Goal: Information Seeking & Learning: Learn about a topic

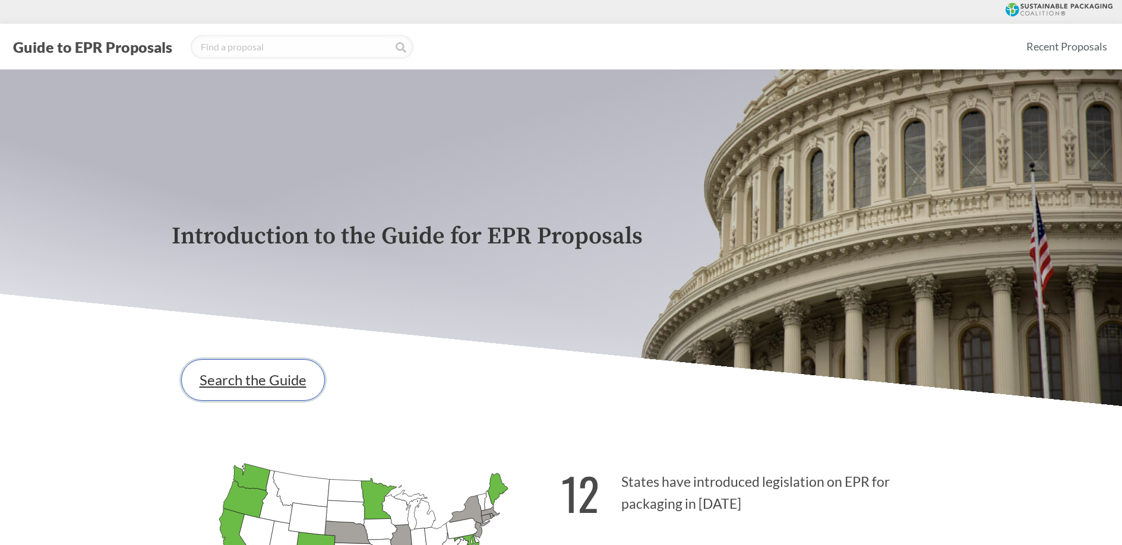
click at [266, 371] on link "Search the Guide" at bounding box center [253, 380] width 144 height 42
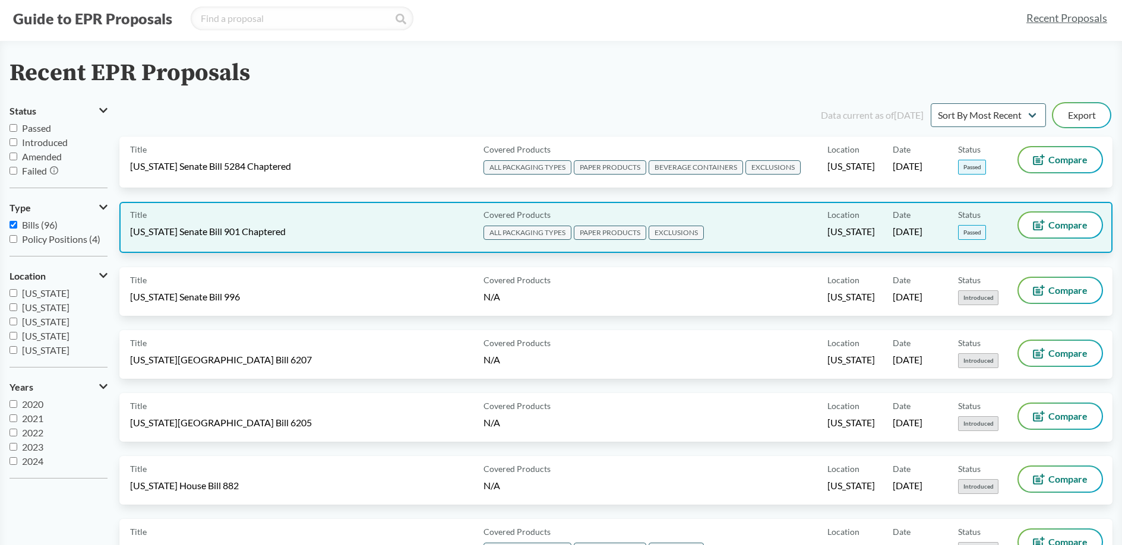
scroll to position [30, 0]
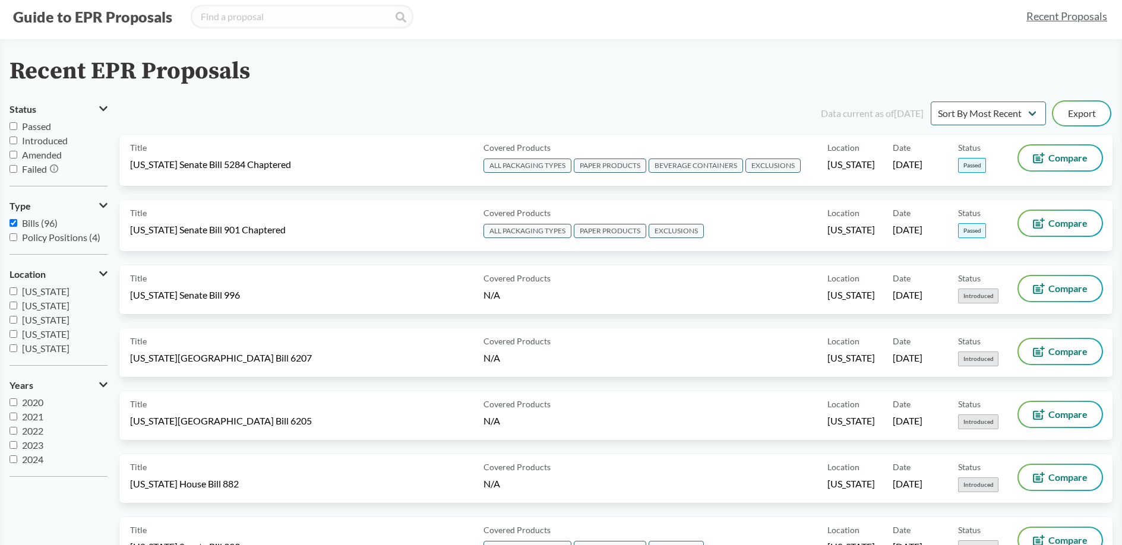
click at [58, 166] on icon at bounding box center [54, 169] width 8 height 8
click at [40, 130] on span "Passed" at bounding box center [36, 126] width 29 height 11
click at [17, 130] on input "Passed" at bounding box center [14, 126] width 8 height 8
checkbox input "true"
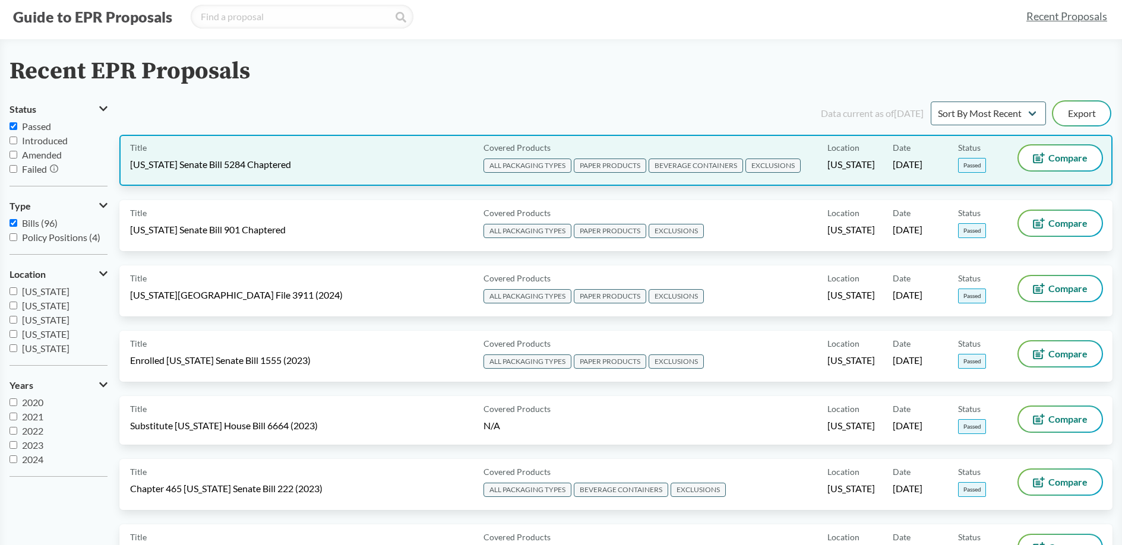
click at [662, 150] on div "Covered Products ALL PACKAGING TYPES PAPER PRODUCTS BEVERAGE CONTAINERS EXCLUSI…" at bounding box center [653, 161] width 349 height 30
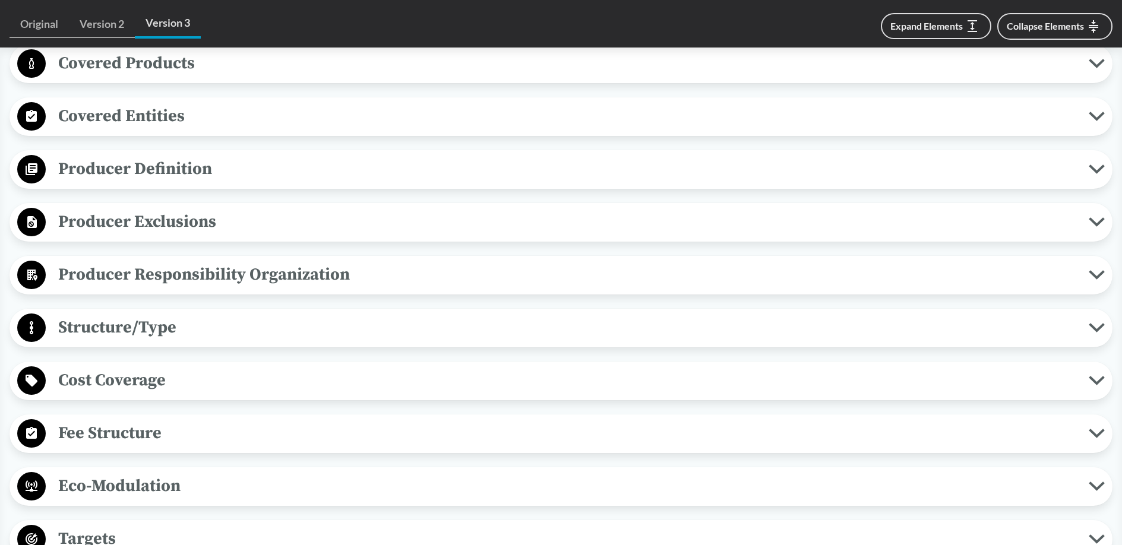
scroll to position [513, 0]
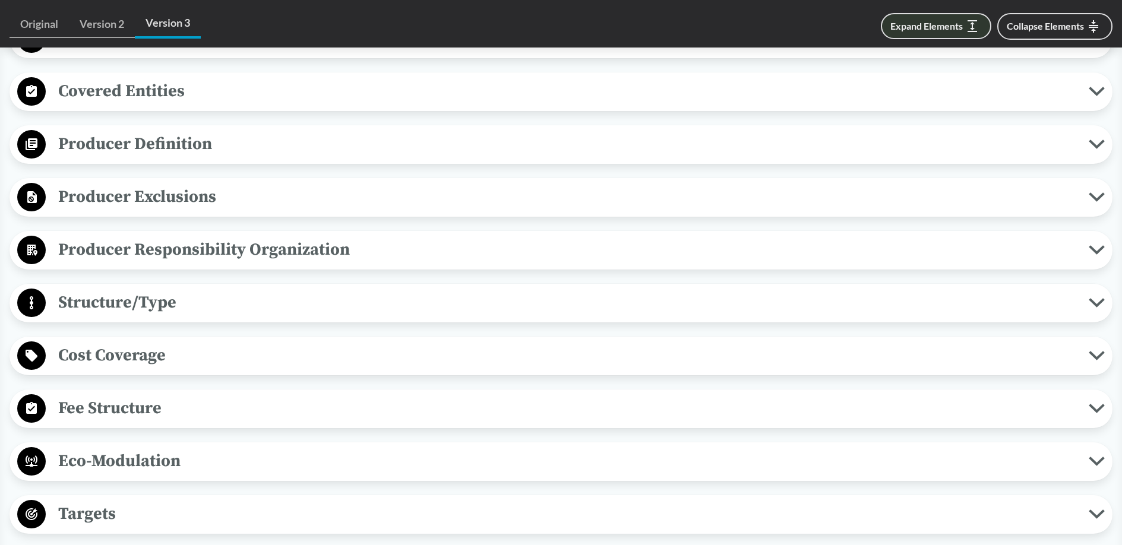
click at [942, 29] on button "Expand Elements" at bounding box center [936, 26] width 110 height 26
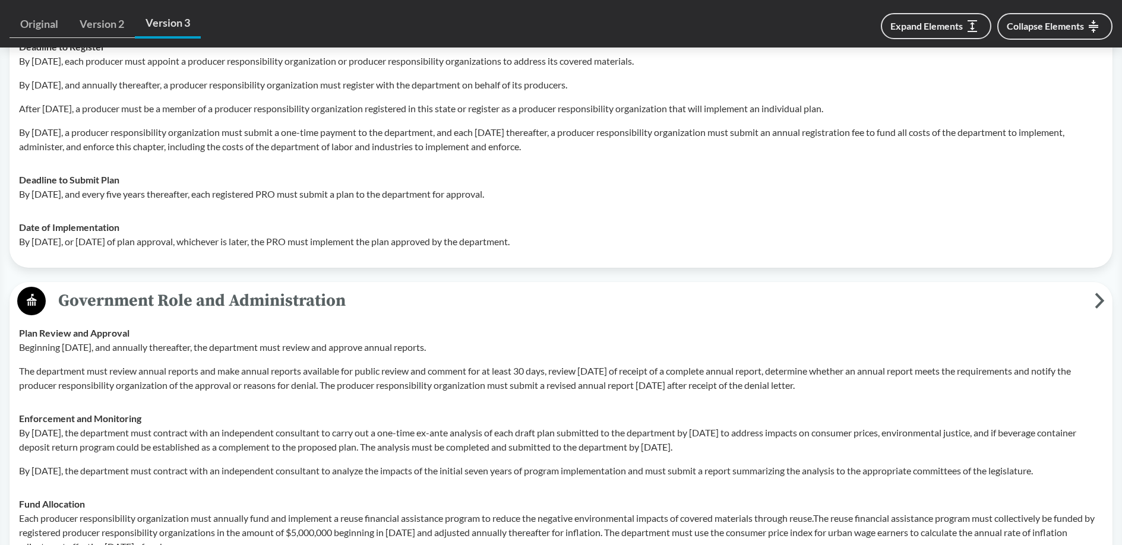
scroll to position [4590, 0]
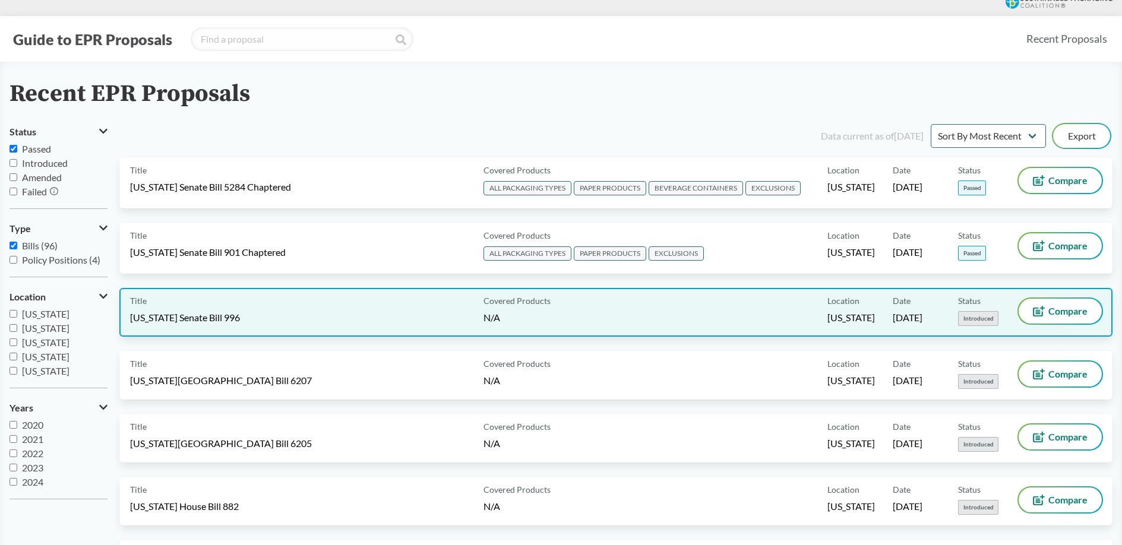
scroll to position [10, 0]
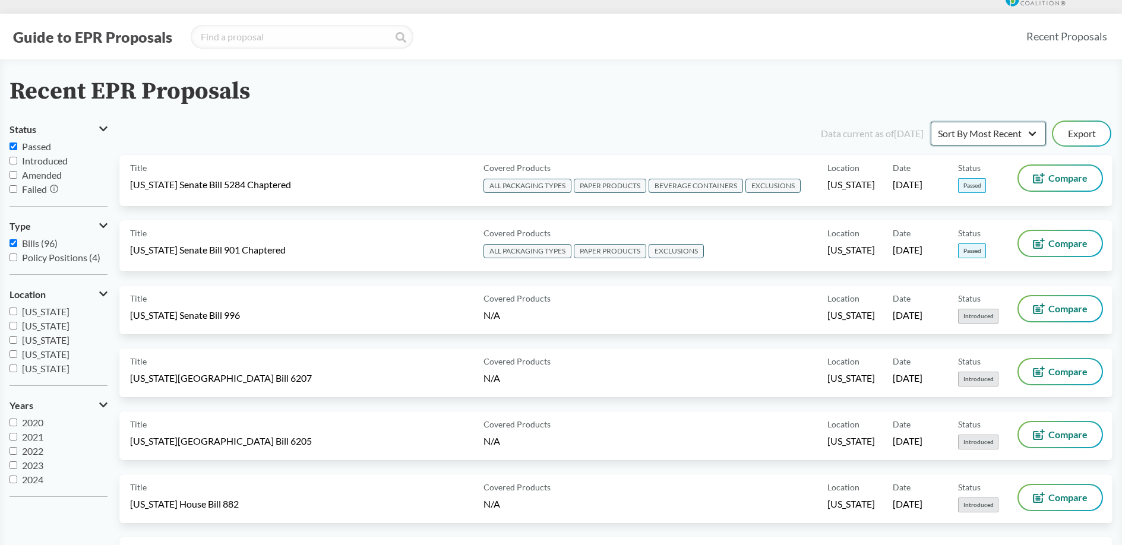
click at [980, 130] on select "Sort By Most Recent Sort By Status" at bounding box center [988, 134] width 115 height 24
select select "Sort By Status"
click at [931, 122] on select "Sort By Most Recent Sort By Status" at bounding box center [988, 134] width 115 height 24
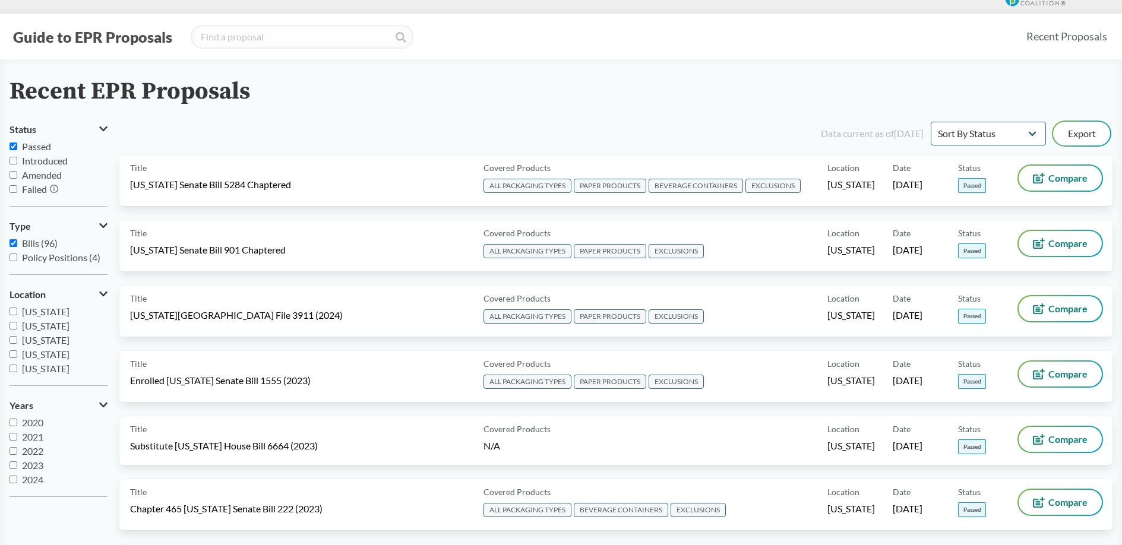
click at [27, 147] on span "Passed" at bounding box center [36, 146] width 29 height 11
click at [17, 147] on input "Passed" at bounding box center [14, 147] width 8 height 8
checkbox input "false"
click at [282, 38] on input "search" at bounding box center [302, 37] width 223 height 24
type input "[US_STATE]"
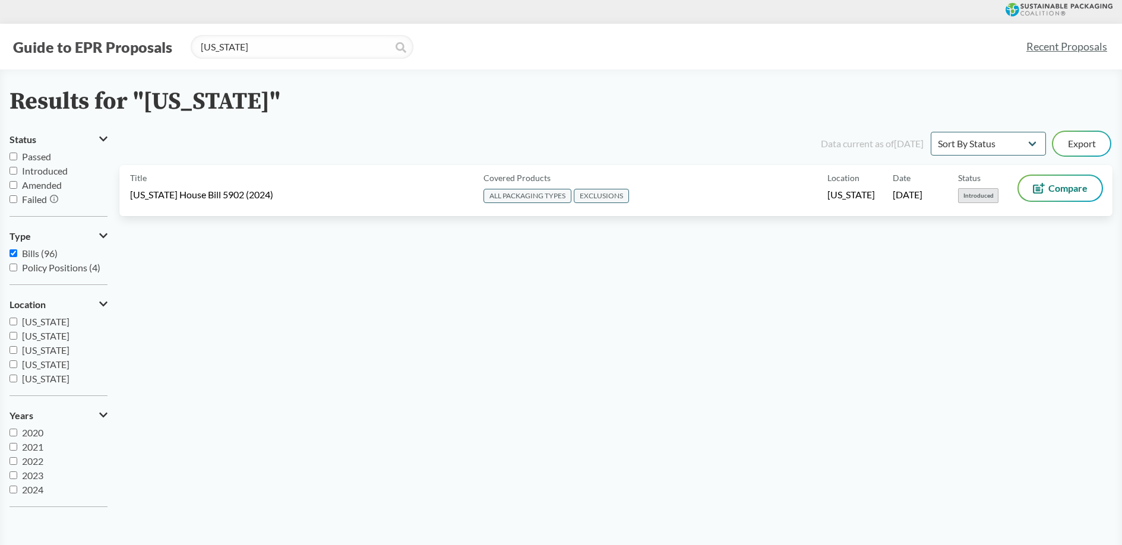
click at [397, 49] on icon at bounding box center [401, 47] width 11 height 11
click at [329, 49] on input "[US_STATE]" at bounding box center [302, 47] width 223 height 24
click at [117, 46] on button "Guide to EPR Proposals" at bounding box center [93, 46] width 166 height 19
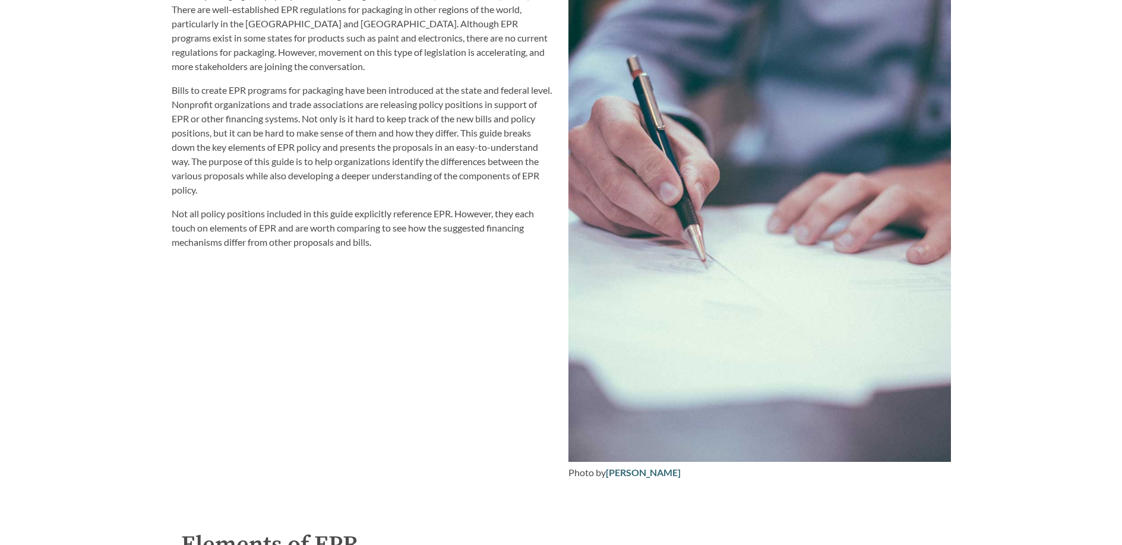
scroll to position [1339, 0]
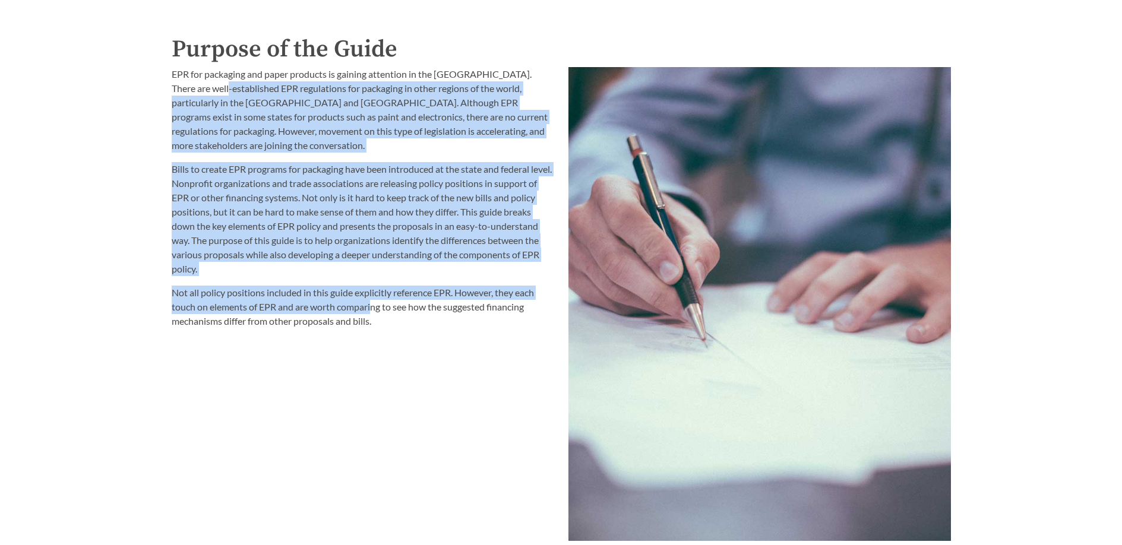
drag, startPoint x: 204, startPoint y: 85, endPoint x: 371, endPoint y: 312, distance: 281.7
click at [372, 314] on div "EPR for packaging and paper products is gaining attention in the [GEOGRAPHIC_DA…" at bounding box center [363, 197] width 383 height 261
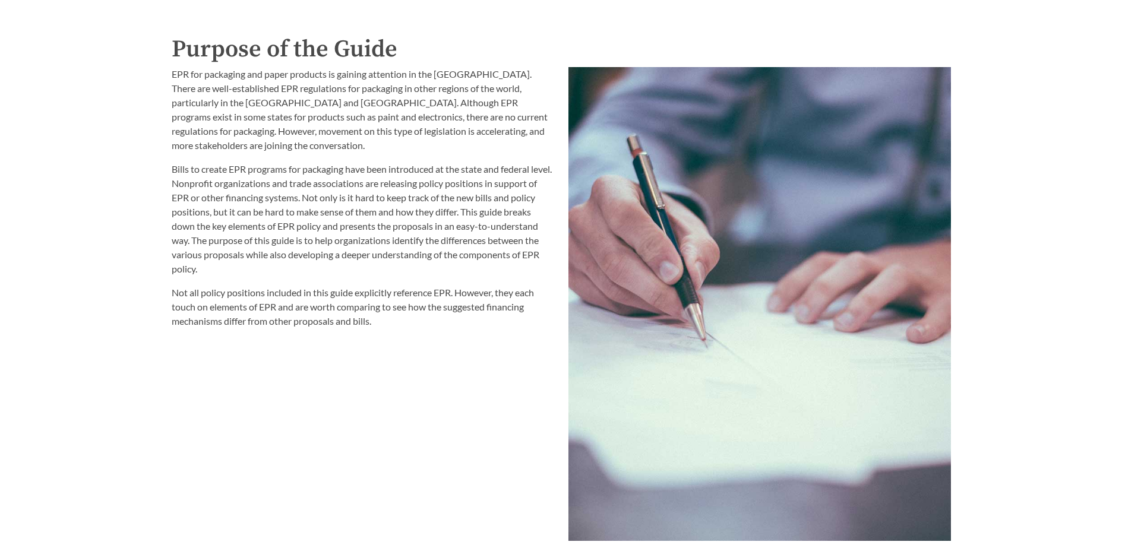
drag, startPoint x: 371, startPoint y: 312, endPoint x: 418, endPoint y: 271, distance: 61.9
click at [371, 312] on p "Not all policy positions included in this guide explicitly reference EPR. Howev…" at bounding box center [363, 307] width 383 height 43
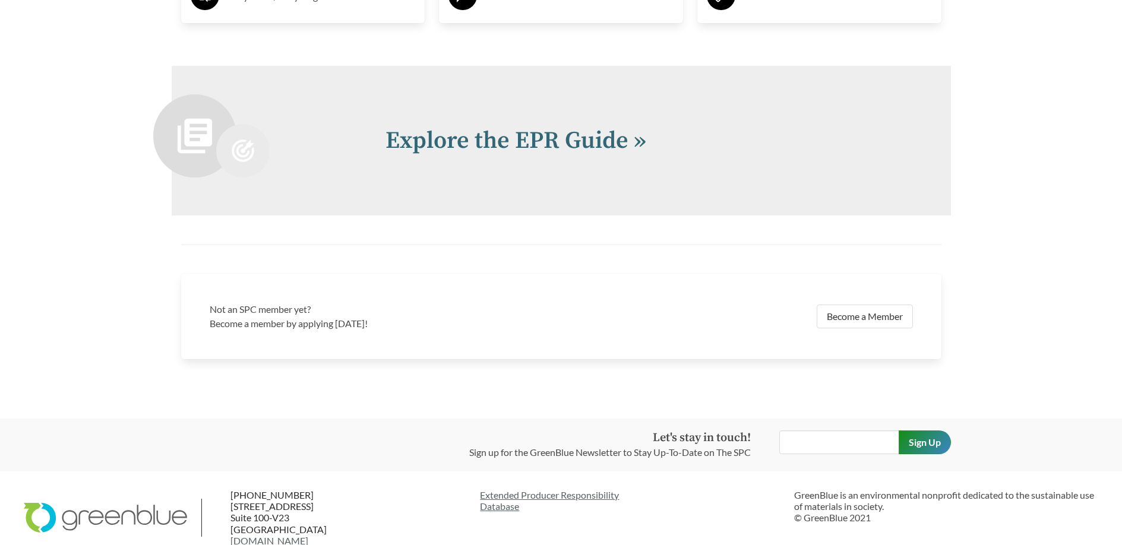
scroll to position [2615, 0]
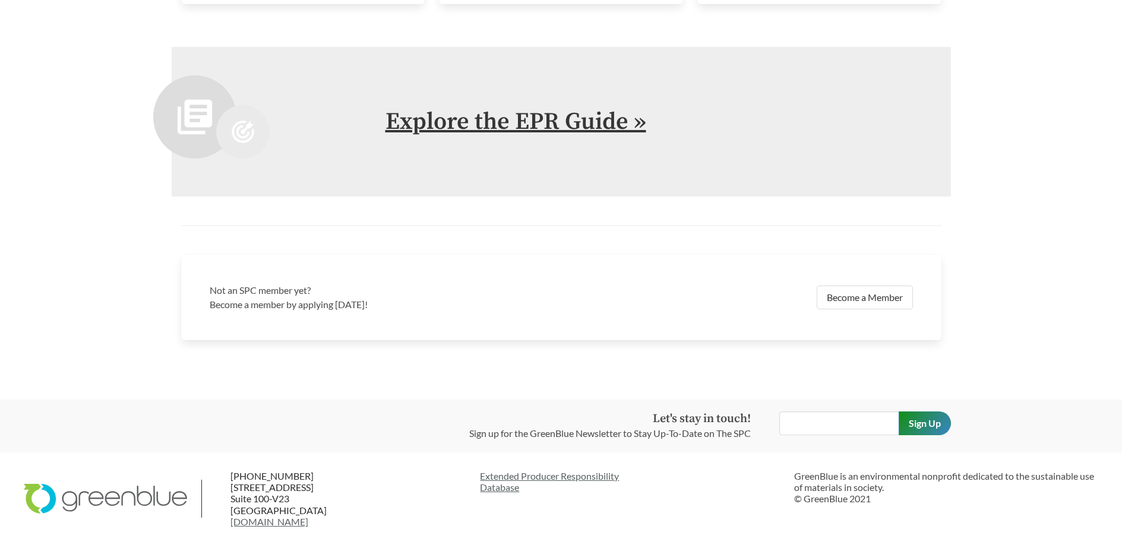
click at [592, 125] on link "Explore the EPR Guide »" at bounding box center [515, 122] width 261 height 30
